Goal: Navigation & Orientation: Find specific page/section

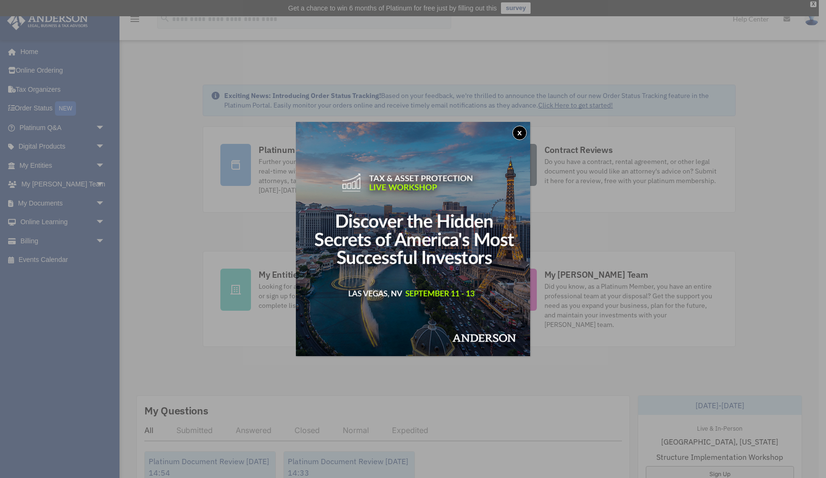
click at [519, 131] on button "x" at bounding box center [520, 133] width 14 height 14
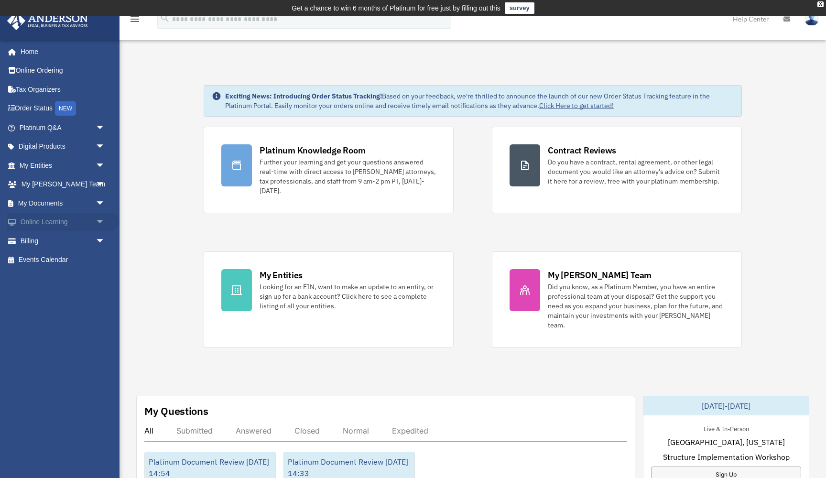
click at [101, 220] on span "arrow_drop_down" at bounding box center [105, 223] width 19 height 20
click at [99, 204] on span "arrow_drop_down" at bounding box center [105, 204] width 19 height 20
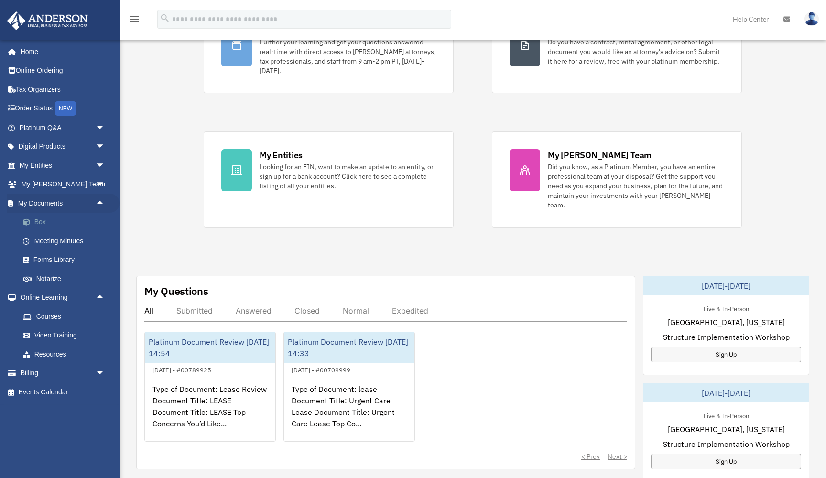
scroll to position [121, 0]
click at [57, 314] on link "Courses" at bounding box center [66, 316] width 106 height 19
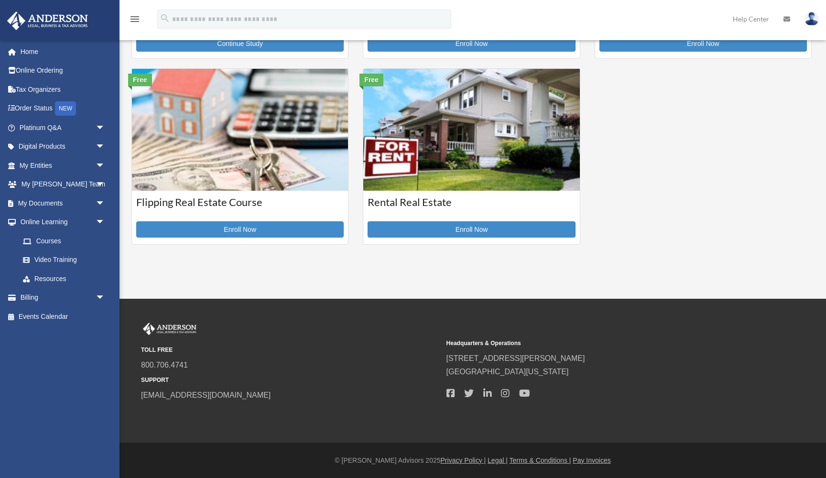
scroll to position [381, 0]
click at [75, 280] on link "Resources" at bounding box center [66, 278] width 106 height 19
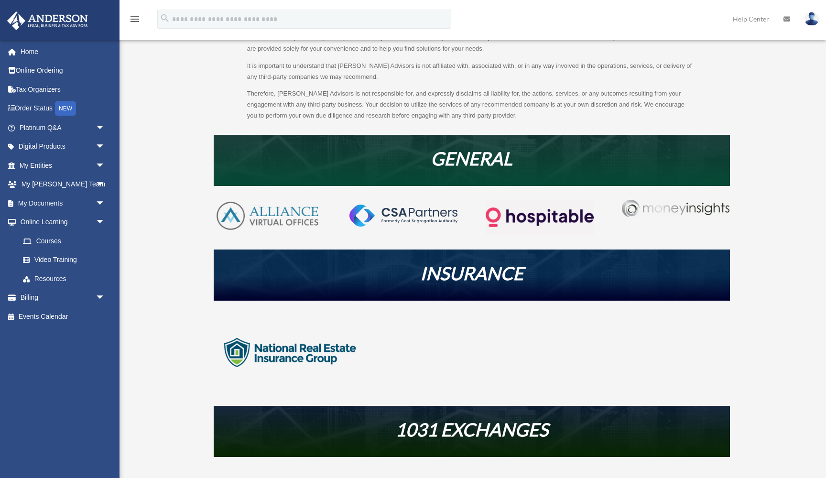
scroll to position [112, 0]
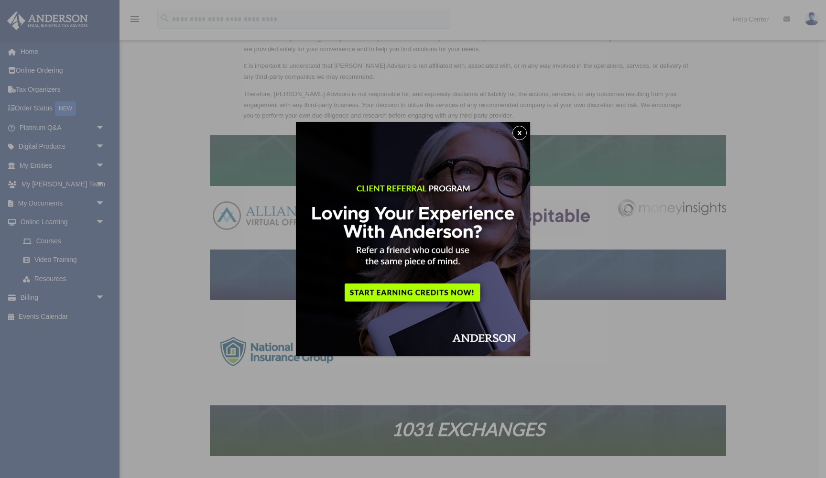
click at [521, 135] on button "x" at bounding box center [520, 133] width 14 height 14
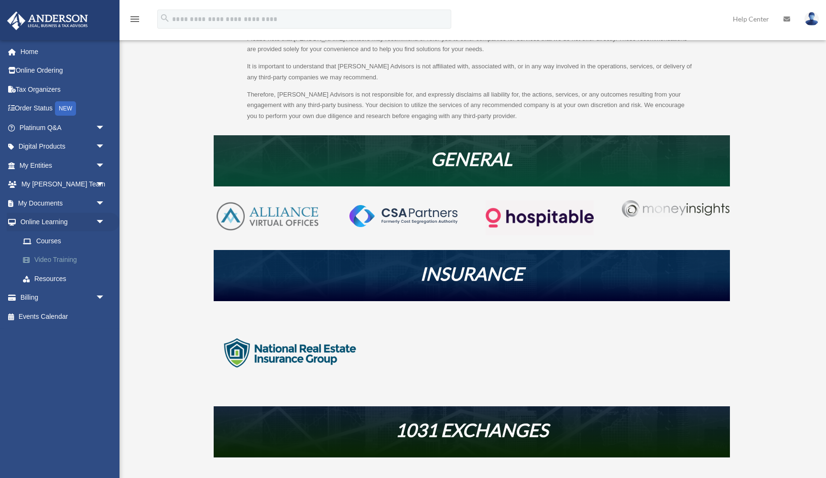
click at [69, 255] on link "Video Training" at bounding box center [66, 260] width 106 height 19
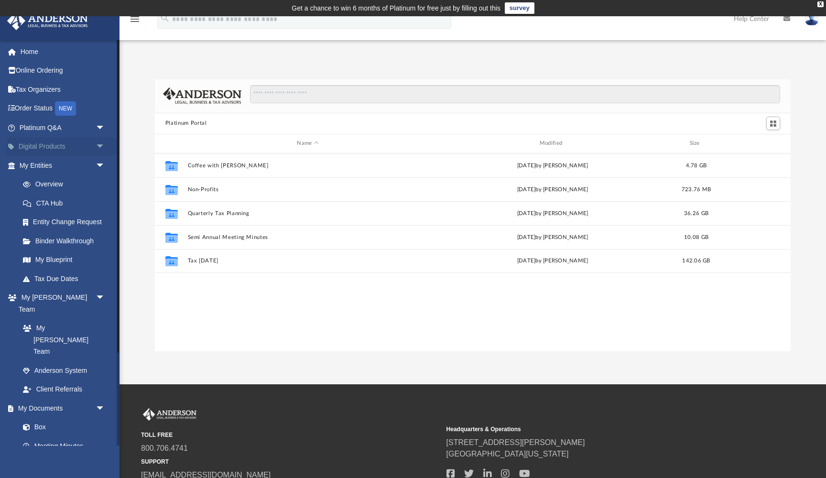
click at [99, 148] on span "arrow_drop_down" at bounding box center [105, 147] width 19 height 20
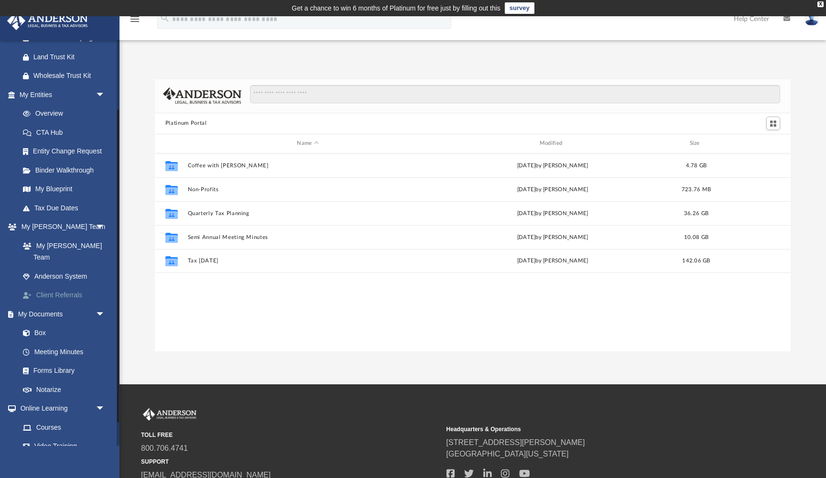
scroll to position [147, 0]
click at [64, 285] on link "Client Referrals" at bounding box center [66, 294] width 106 height 19
click at [67, 266] on link "Anderson System" at bounding box center [66, 275] width 106 height 19
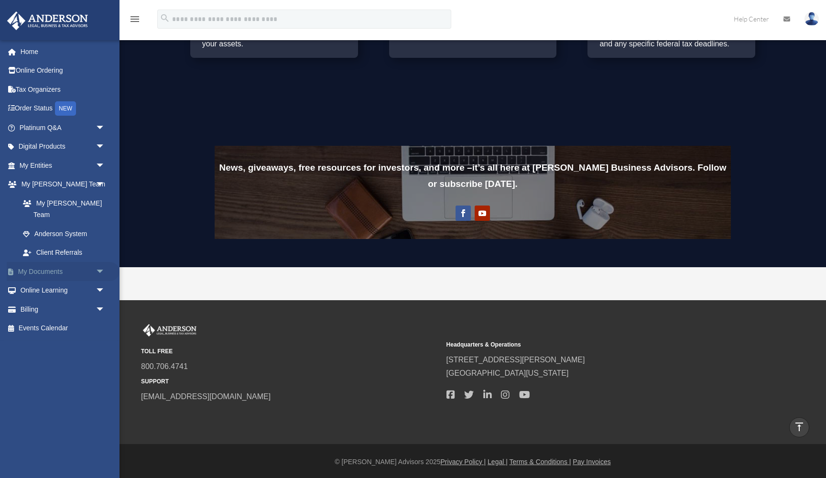
scroll to position [669, 0]
click at [65, 281] on link "Online Learning arrow_drop_down" at bounding box center [63, 290] width 113 height 19
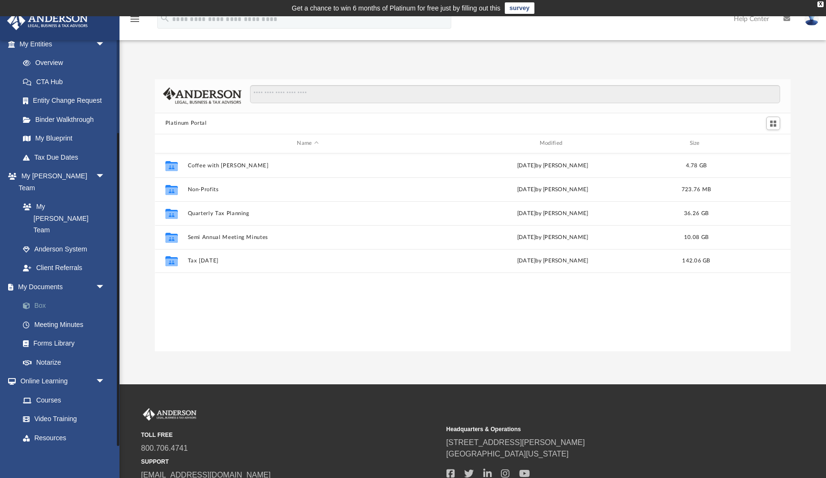
scroll to position [121, 0]
click at [58, 372] on link "Online Learning arrow_drop_down" at bounding box center [63, 381] width 113 height 19
click at [54, 391] on link "Courses" at bounding box center [66, 400] width 106 height 19
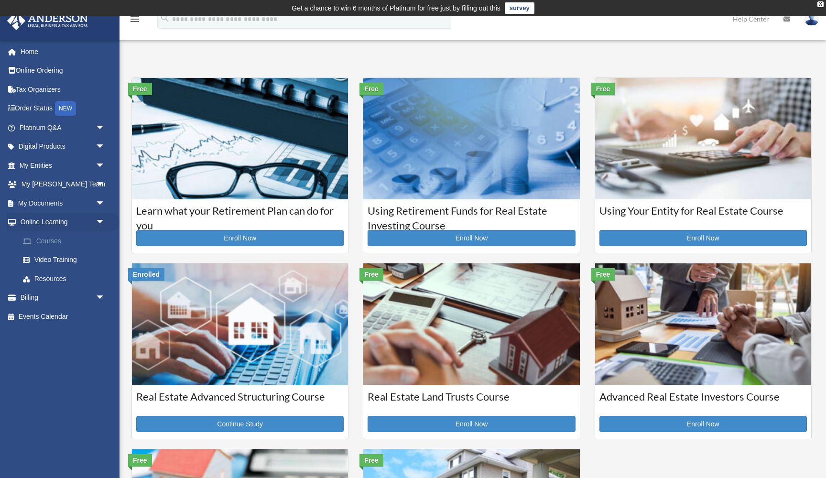
click at [64, 240] on link "Courses" at bounding box center [66, 240] width 106 height 19
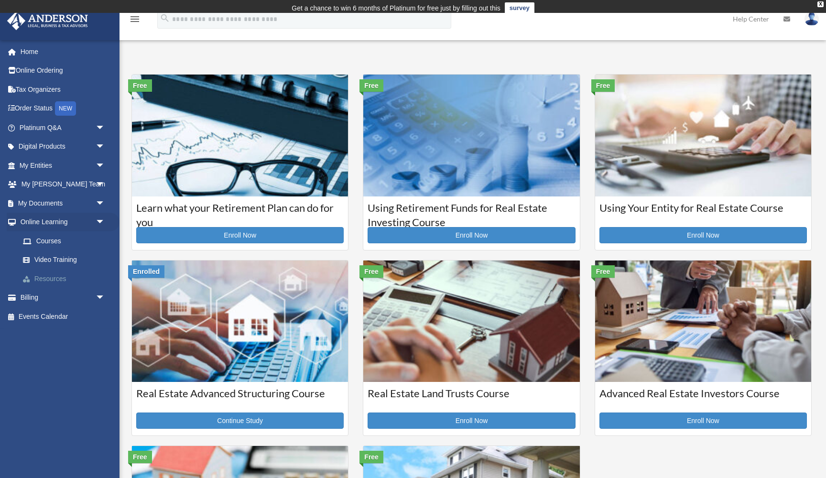
click at [49, 277] on link "Resources" at bounding box center [66, 278] width 106 height 19
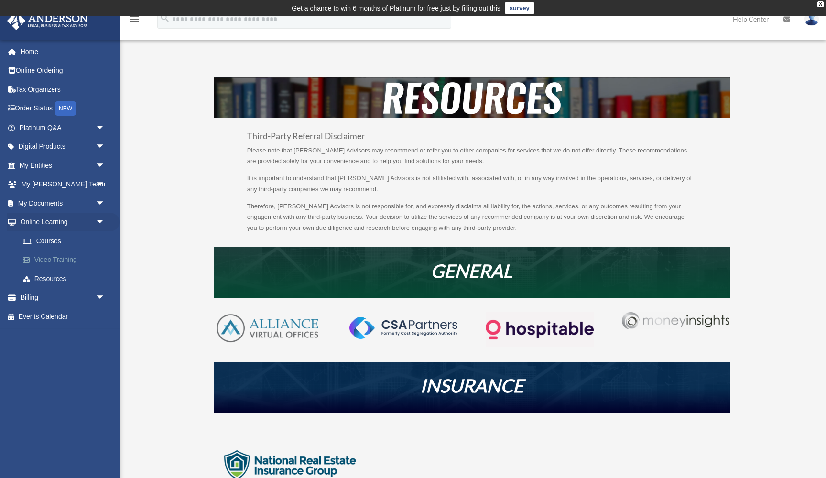
click at [39, 256] on link "Video Training" at bounding box center [66, 260] width 106 height 19
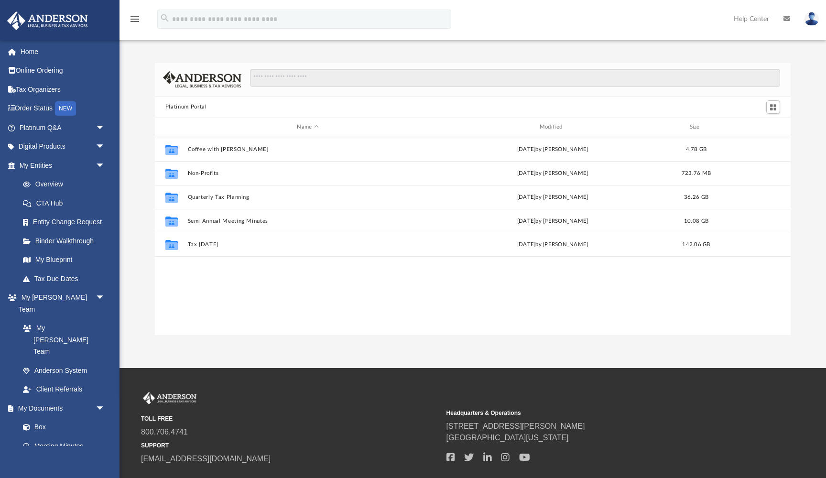
scroll to position [218, 636]
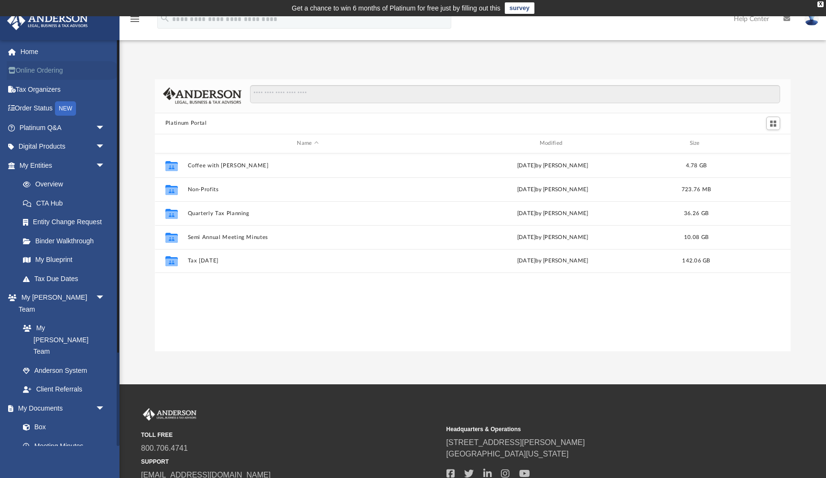
click at [58, 74] on link "Online Ordering" at bounding box center [63, 70] width 113 height 19
